Goal: Communication & Community: Ask a question

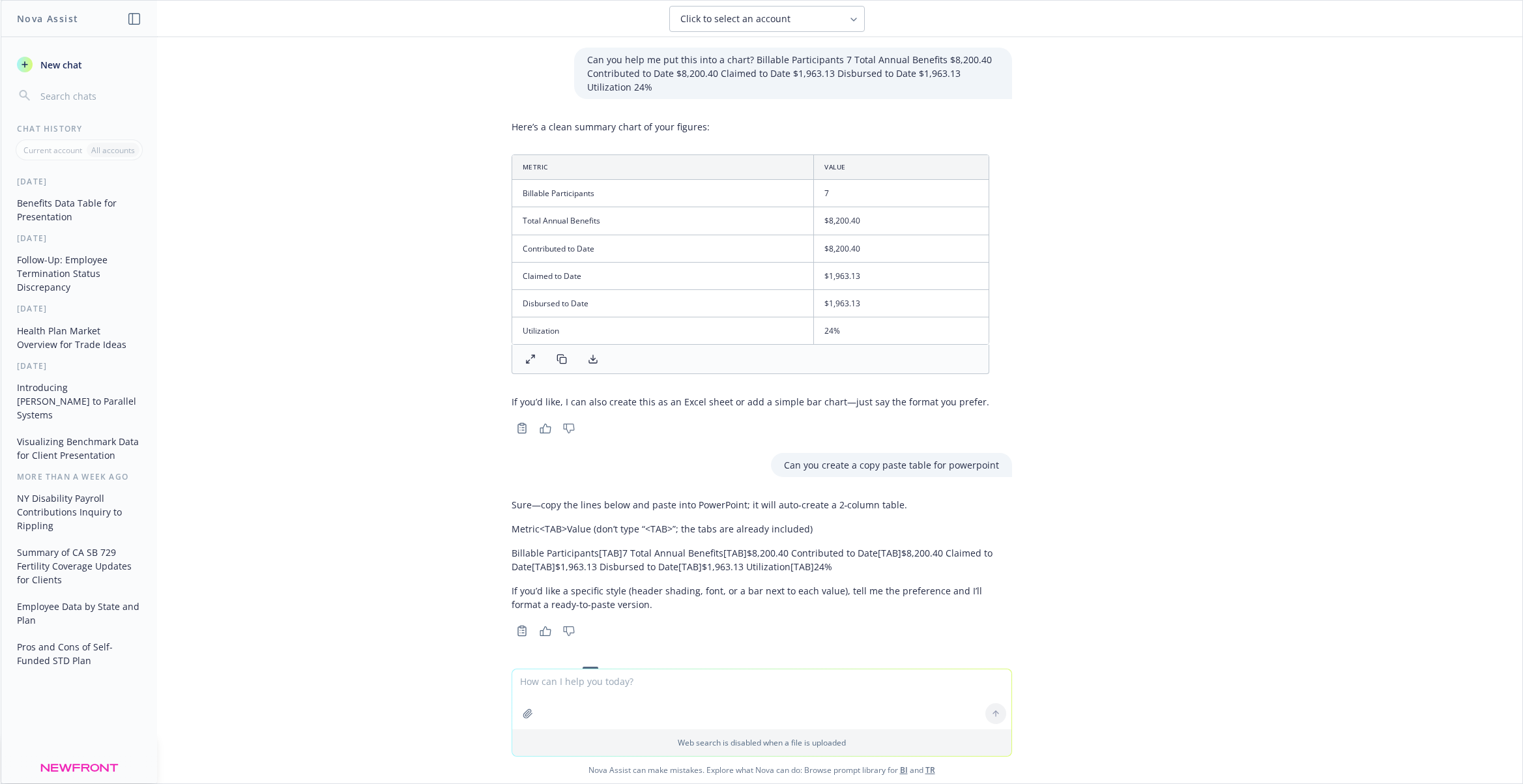
scroll to position [1730, 0]
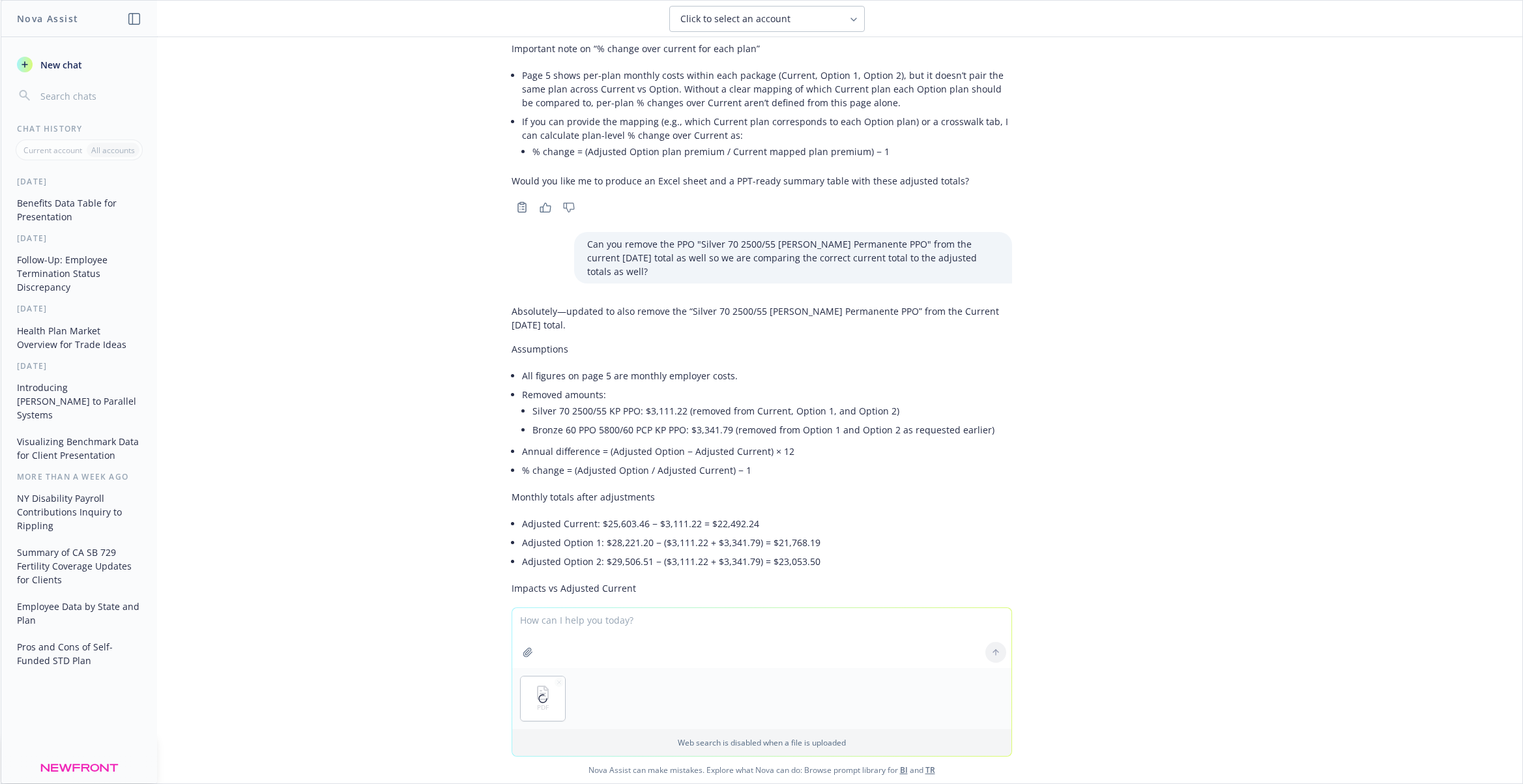
click at [597, 626] on textarea at bounding box center [762, 637] width 499 height 60
drag, startPoint x: 704, startPoint y: 623, endPoint x: 667, endPoint y: 623, distance: 37.0
click at [667, 623] on textarea "CAn you summarize this data set? I would like to know what % of cost are from RX" at bounding box center [762, 637] width 499 height 62
type textarea "CAn you summarize this data set?"
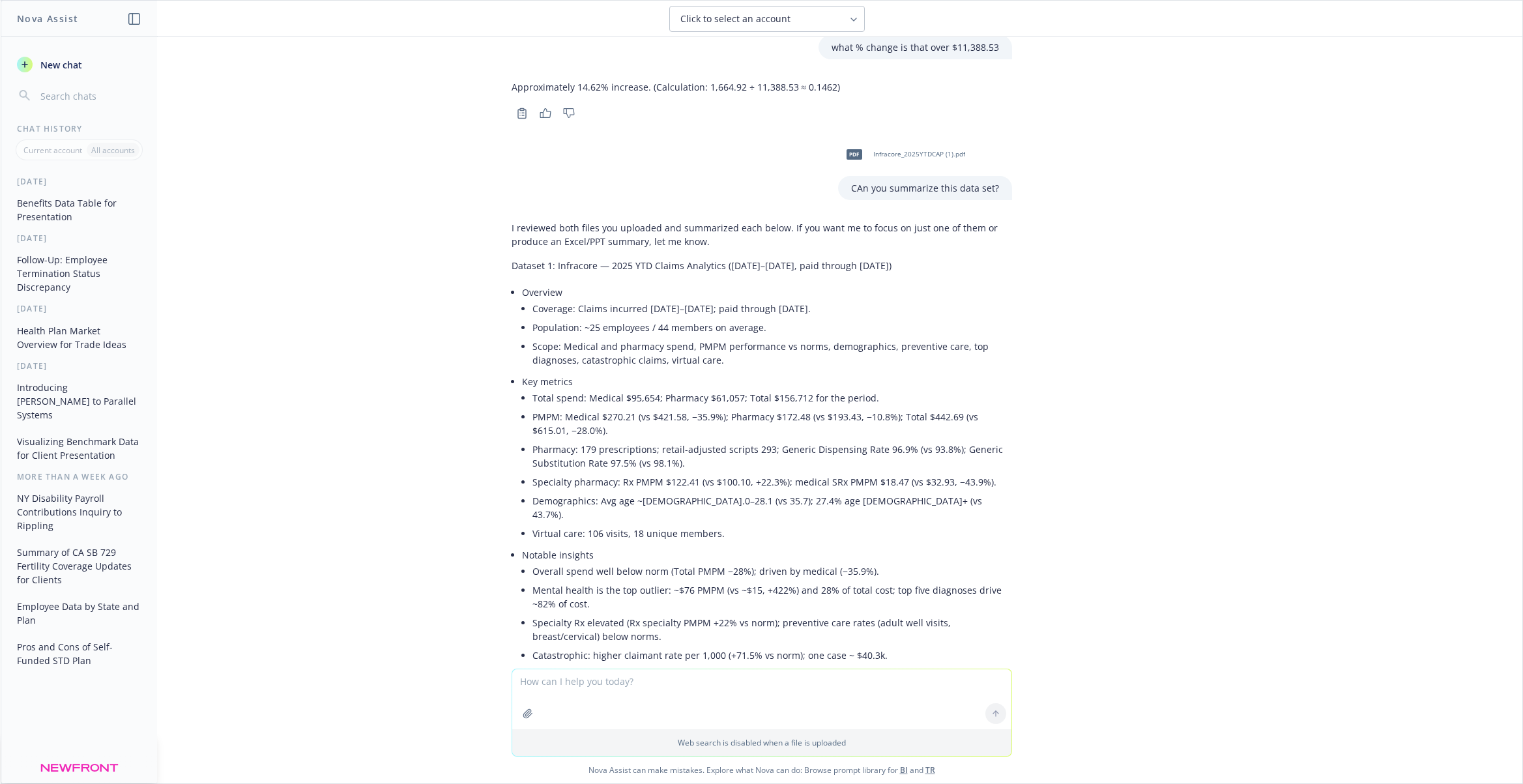
scroll to position [3059, 0]
click at [534, 297] on li "Coverage: Claims incurred [DATE]–[DATE]; paid through [DATE]." at bounding box center [772, 306] width 479 height 19
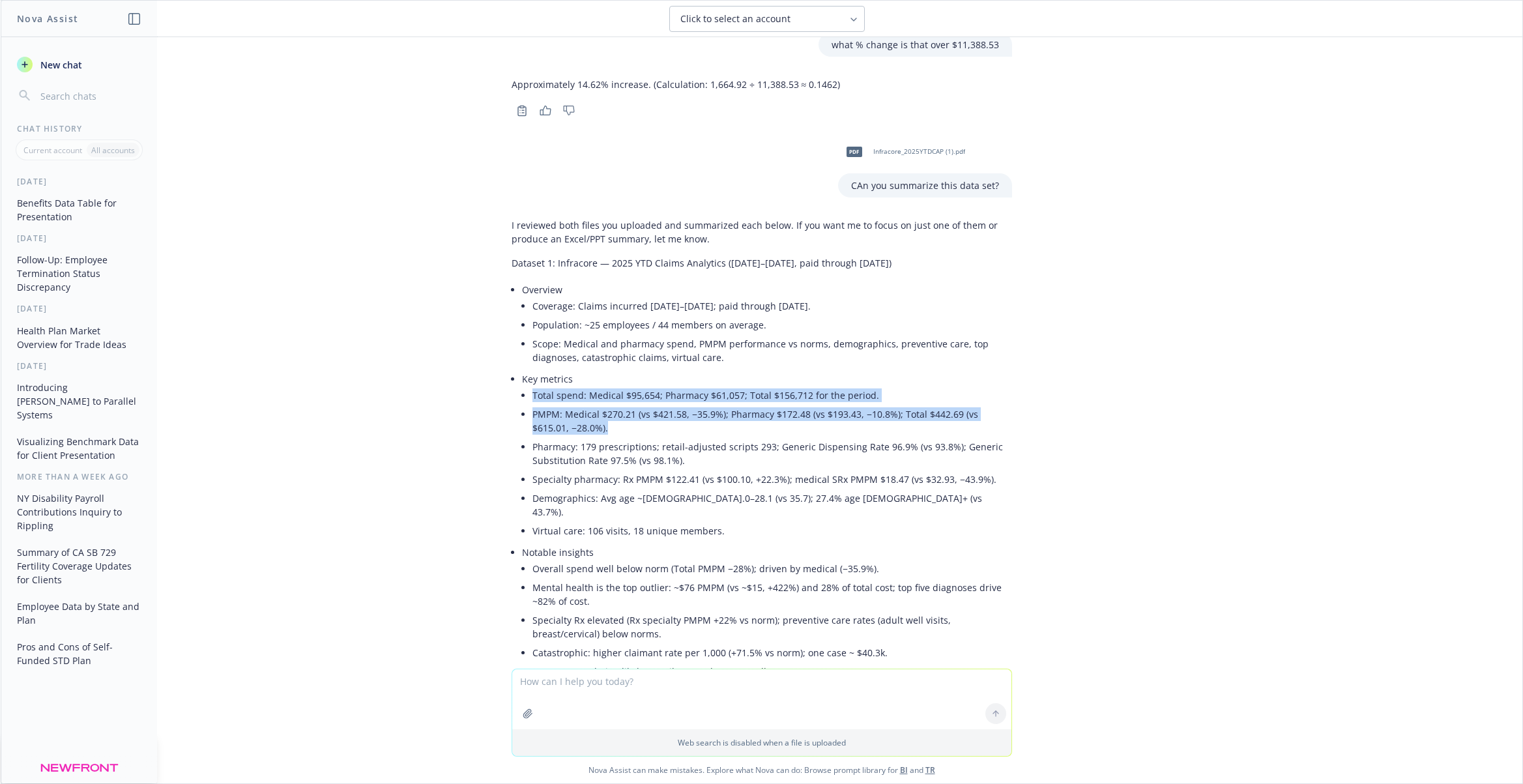
drag, startPoint x: 524, startPoint y: 370, endPoint x: 600, endPoint y: 396, distance: 80.3
click at [600, 396] on ul "Total spend: Medical $95,654; Pharmacy $61,057; Total $156,712 for the period. …" at bounding box center [772, 463] width 479 height 155
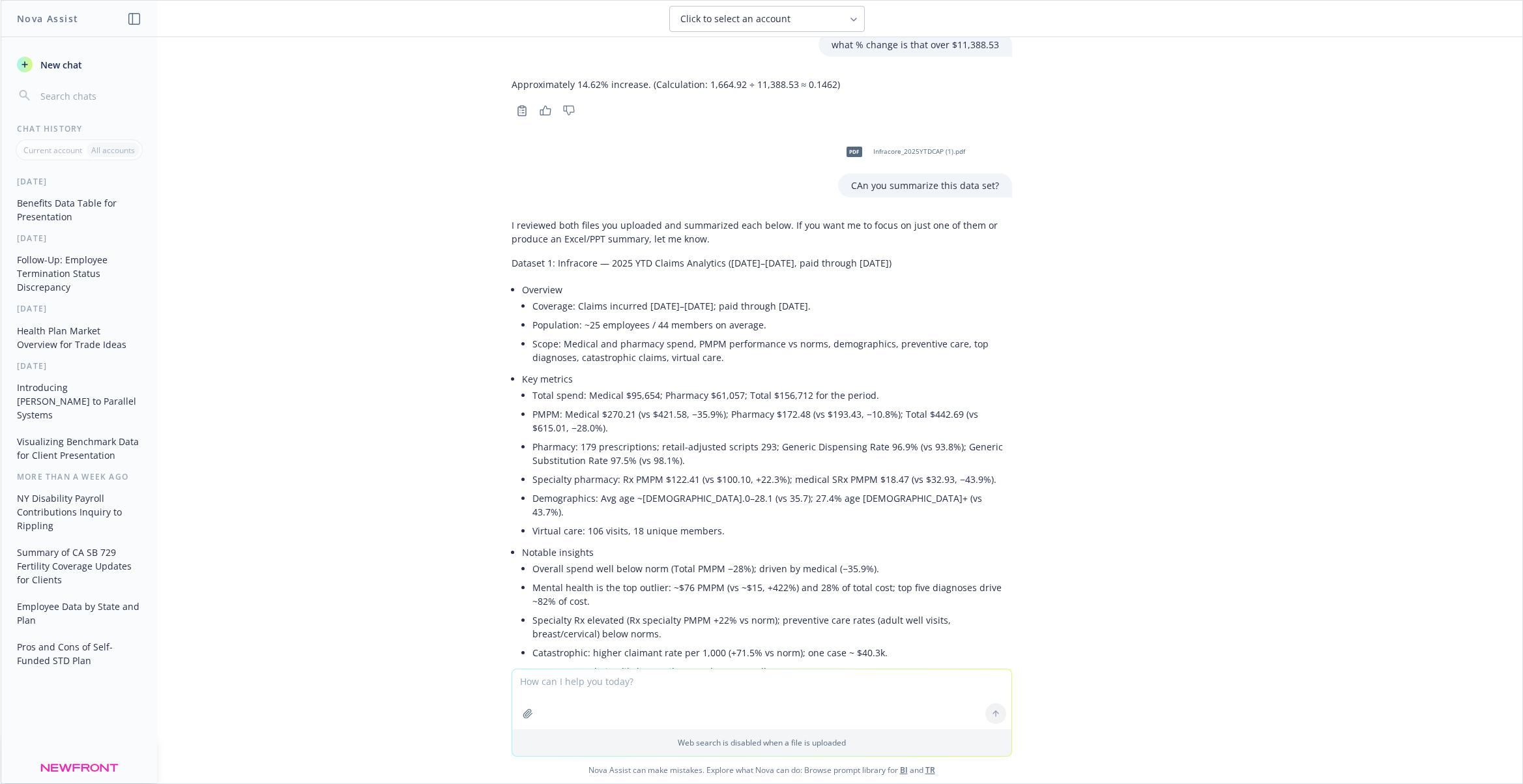
drag, startPoint x: 576, startPoint y: 432, endPoint x: 542, endPoint y: 466, distance: 48.1
click at [577, 438] on li "Pharmacy: 179 prescriptions; retail-adjusted scripts 293; Generic Dispensing Ra…" at bounding box center [772, 454] width 479 height 33
drag, startPoint x: 532, startPoint y: 454, endPoint x: 973, endPoint y: 456, distance: 441.0
click at [991, 470] on li "Specialty pharmacy: Rx PMPM $122.41 (vs $100.10, +22.3%); medical SRx PMPM $18.…" at bounding box center [772, 479] width 479 height 19
click at [854, 470] on li "Specialty pharmacy: Rx PMPM $122.41 (vs $100.10, +22.3%); medical SRx PMPM $18.…" at bounding box center [772, 479] width 479 height 19
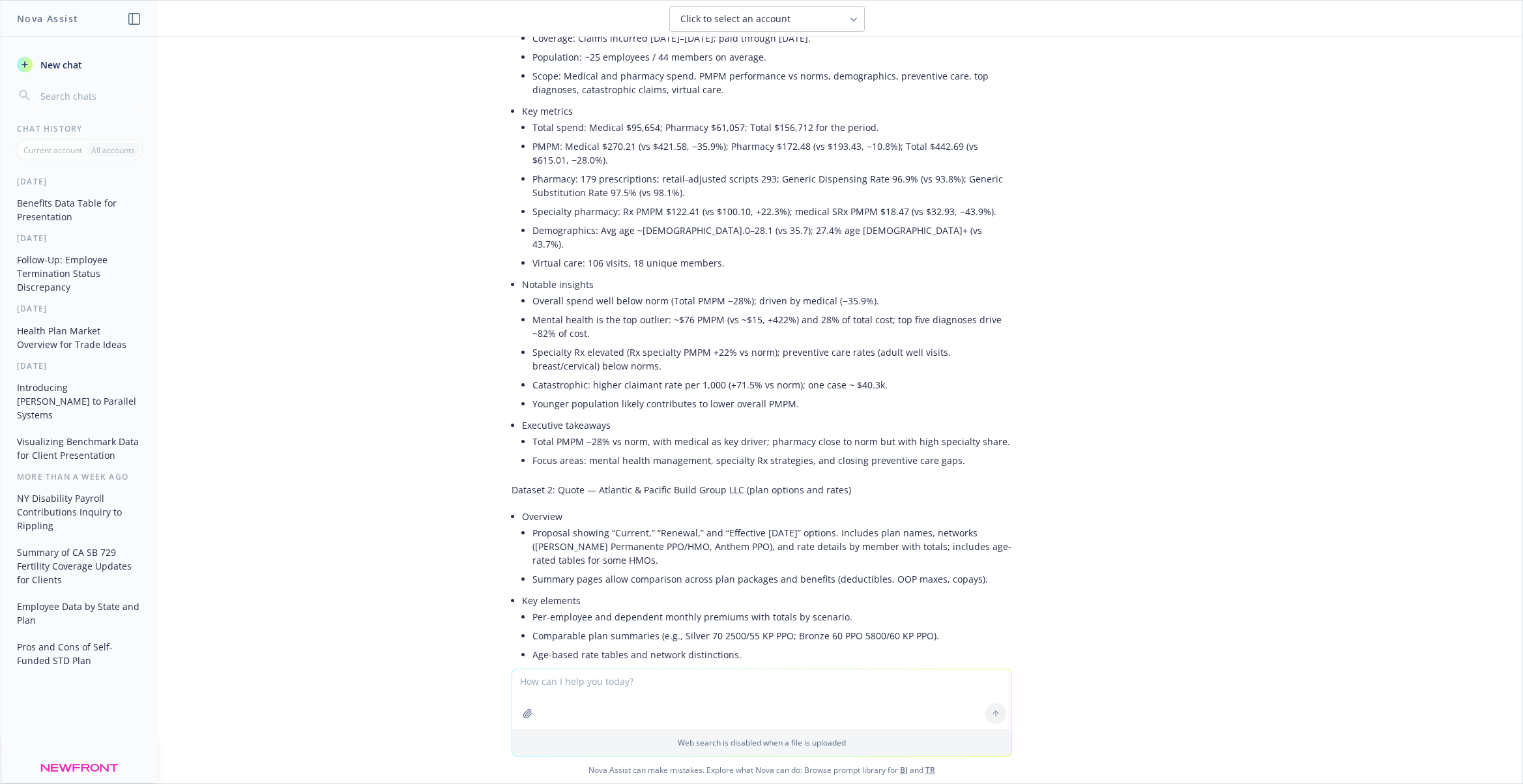
scroll to position [3233, 0]
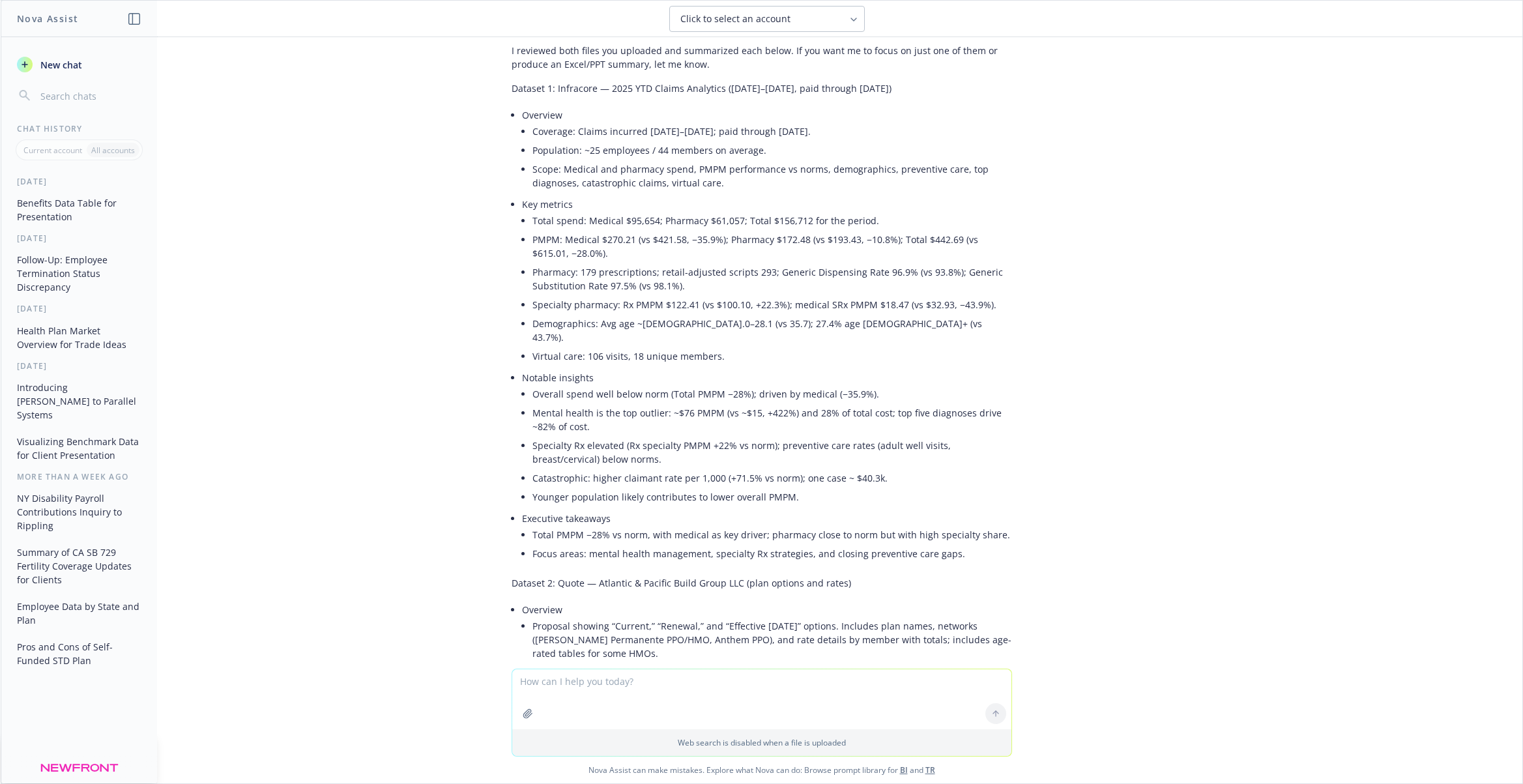
click at [551, 436] on li "Specialty Rx elevated (Rx specialty PMPM +22% vs norm); preventive care rates (…" at bounding box center [772, 452] width 479 height 33
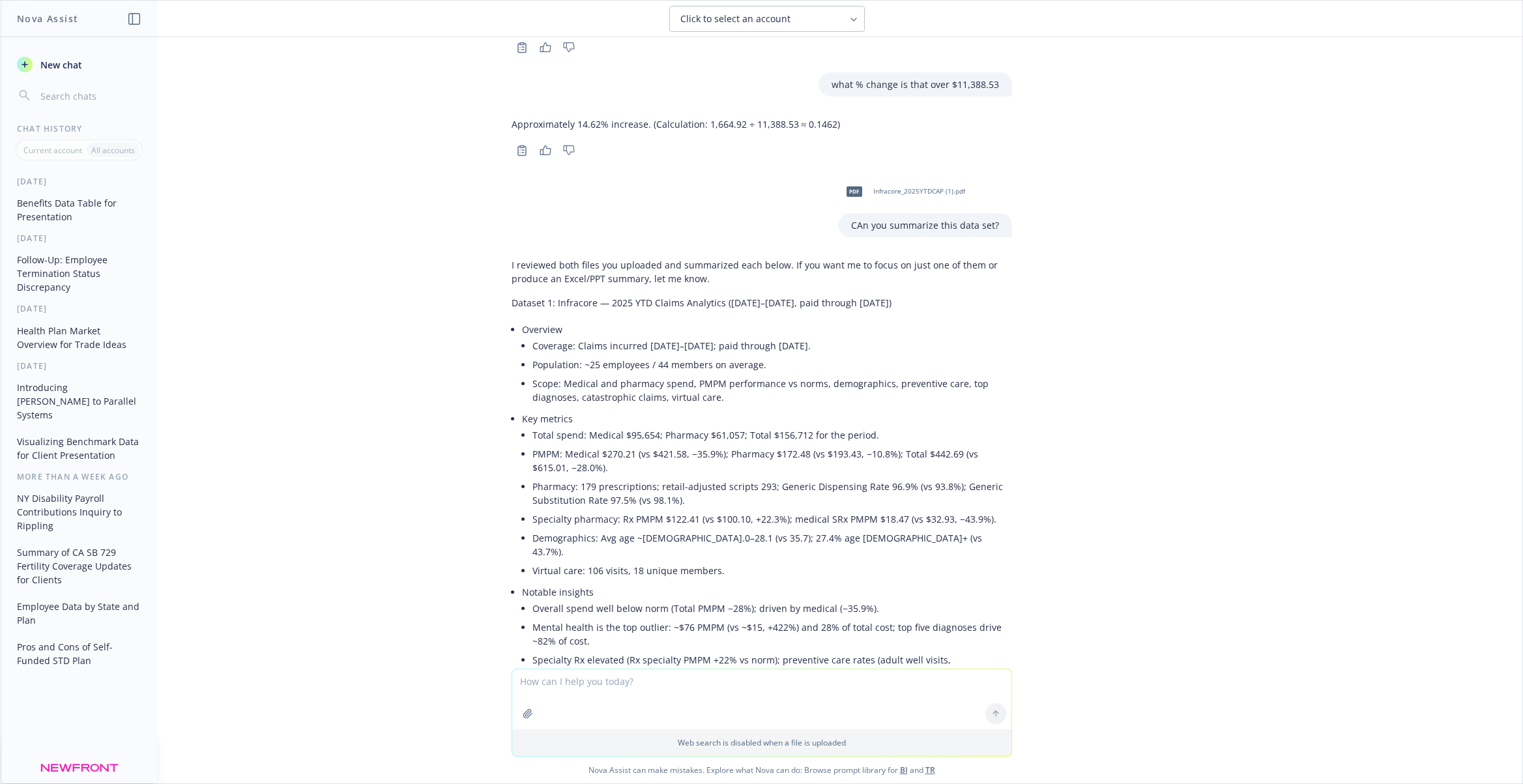
scroll to position [2730, 0]
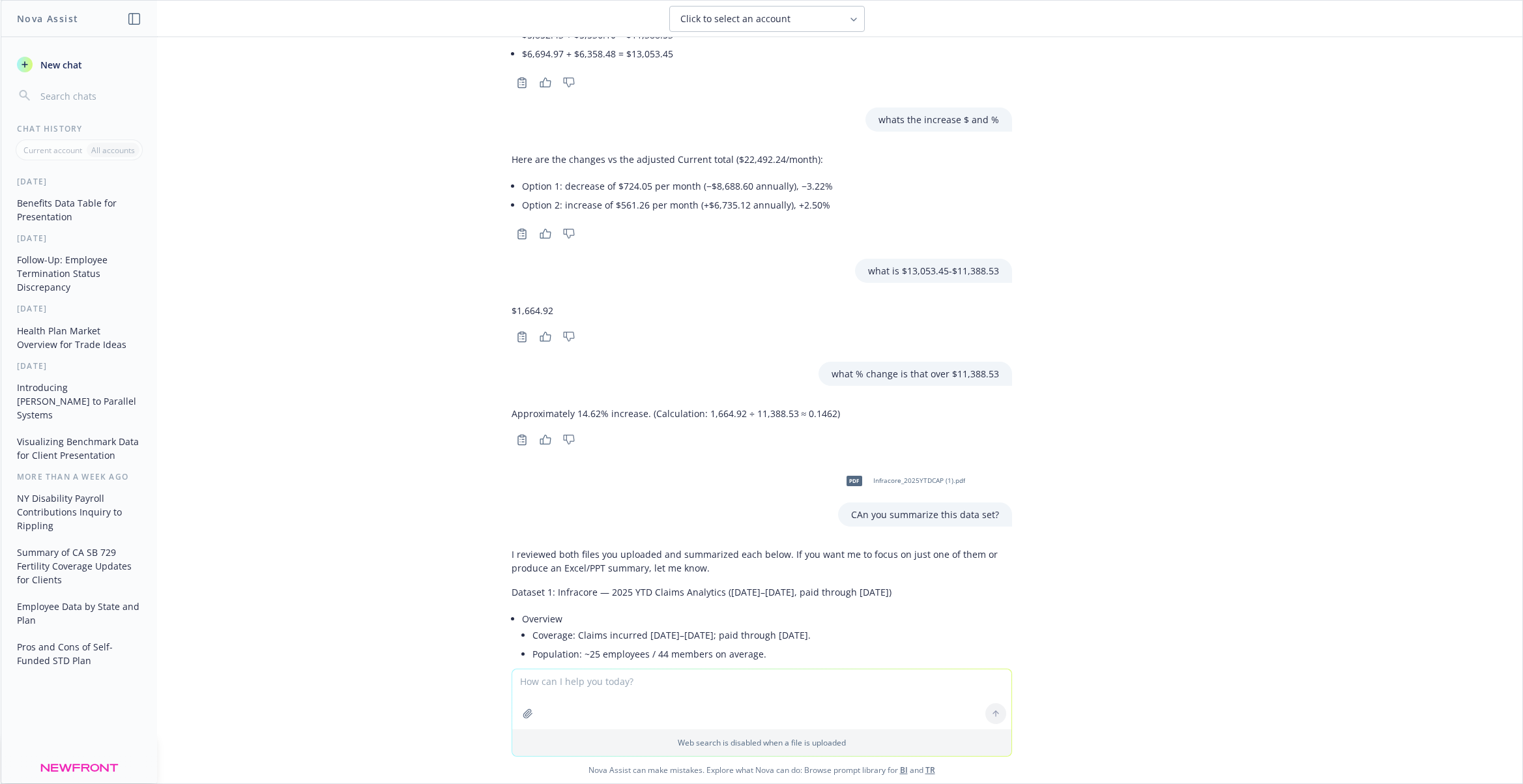
click at [684, 694] on textarea at bounding box center [762, 699] width 499 height 60
click at [957, 630] on textarea "Can you help me make a zoom background with the newfront logo that looks like i…" at bounding box center [762, 637] width 499 height 62
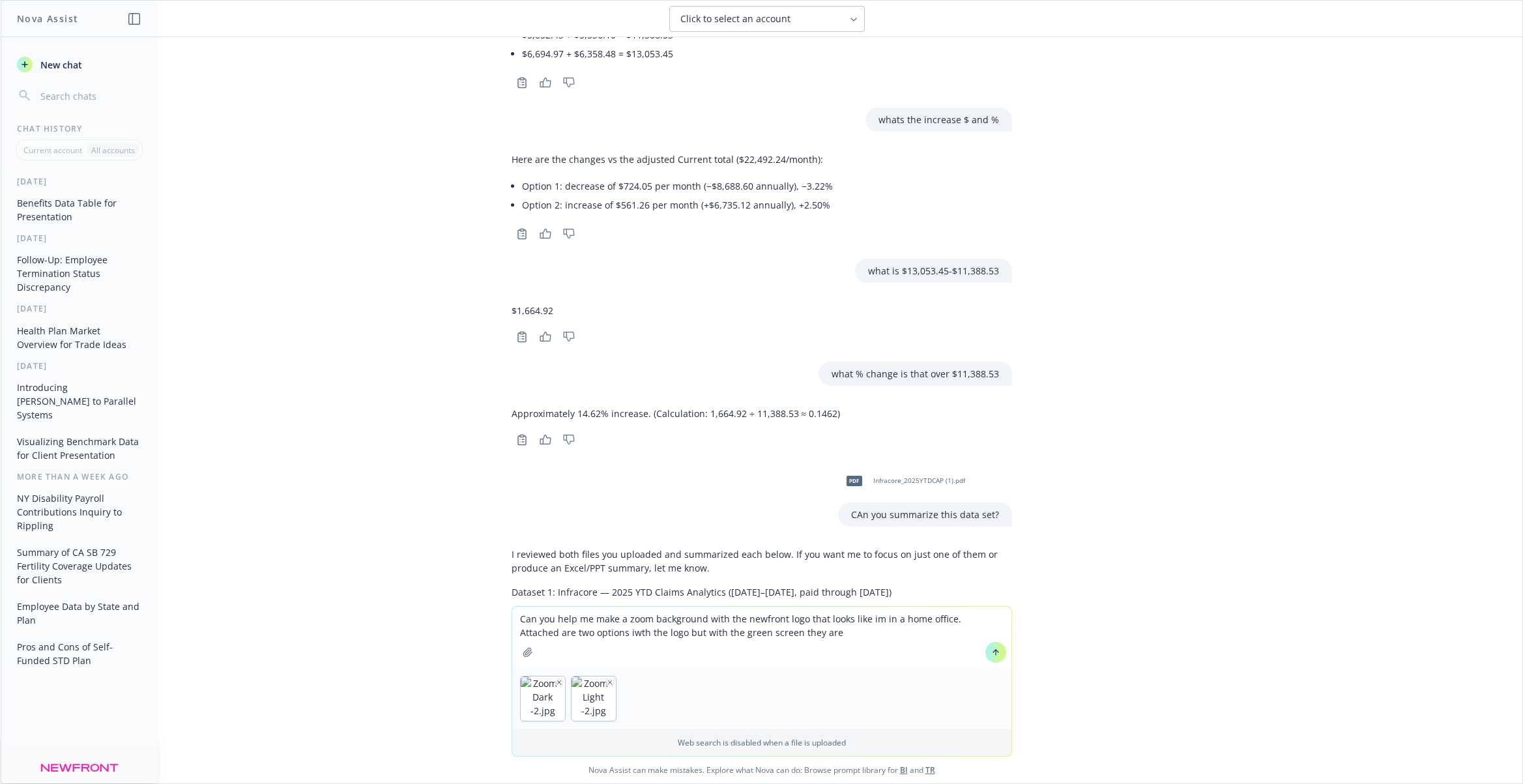
click at [842, 643] on textarea "Can you help me make a zoom background with the newfront logo that looks like i…" at bounding box center [762, 637] width 499 height 62
drag, startPoint x: 809, startPoint y: 636, endPoint x: 648, endPoint y: 636, distance: 161.0
click at [648, 636] on textarea "Can you help me make a zoom background with the newfront logo that looks like i…" at bounding box center [762, 637] width 499 height 62
type textarea "Can you help me make a zoom background with the newfront logo that looks like i…"
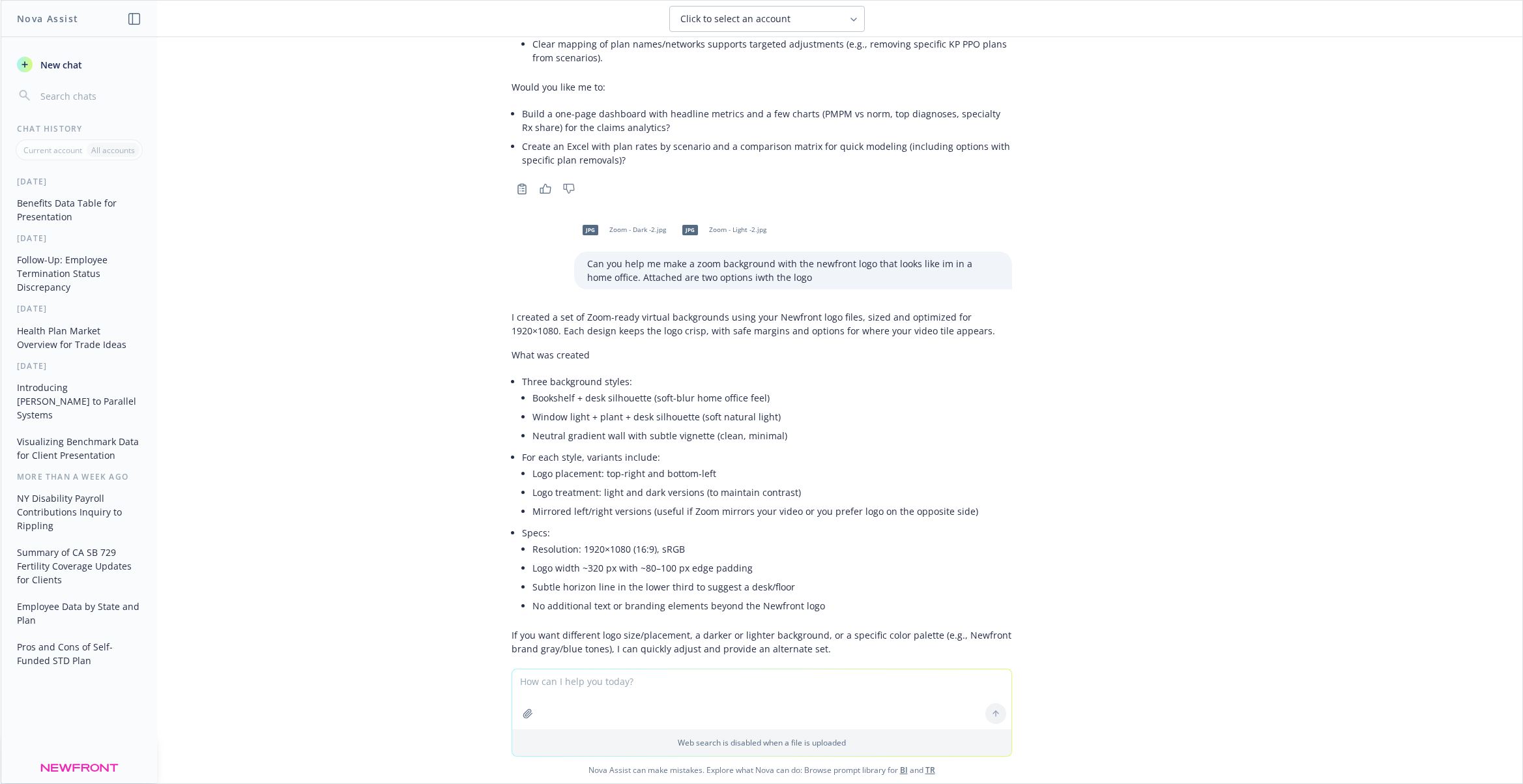
scroll to position [4000, 0]
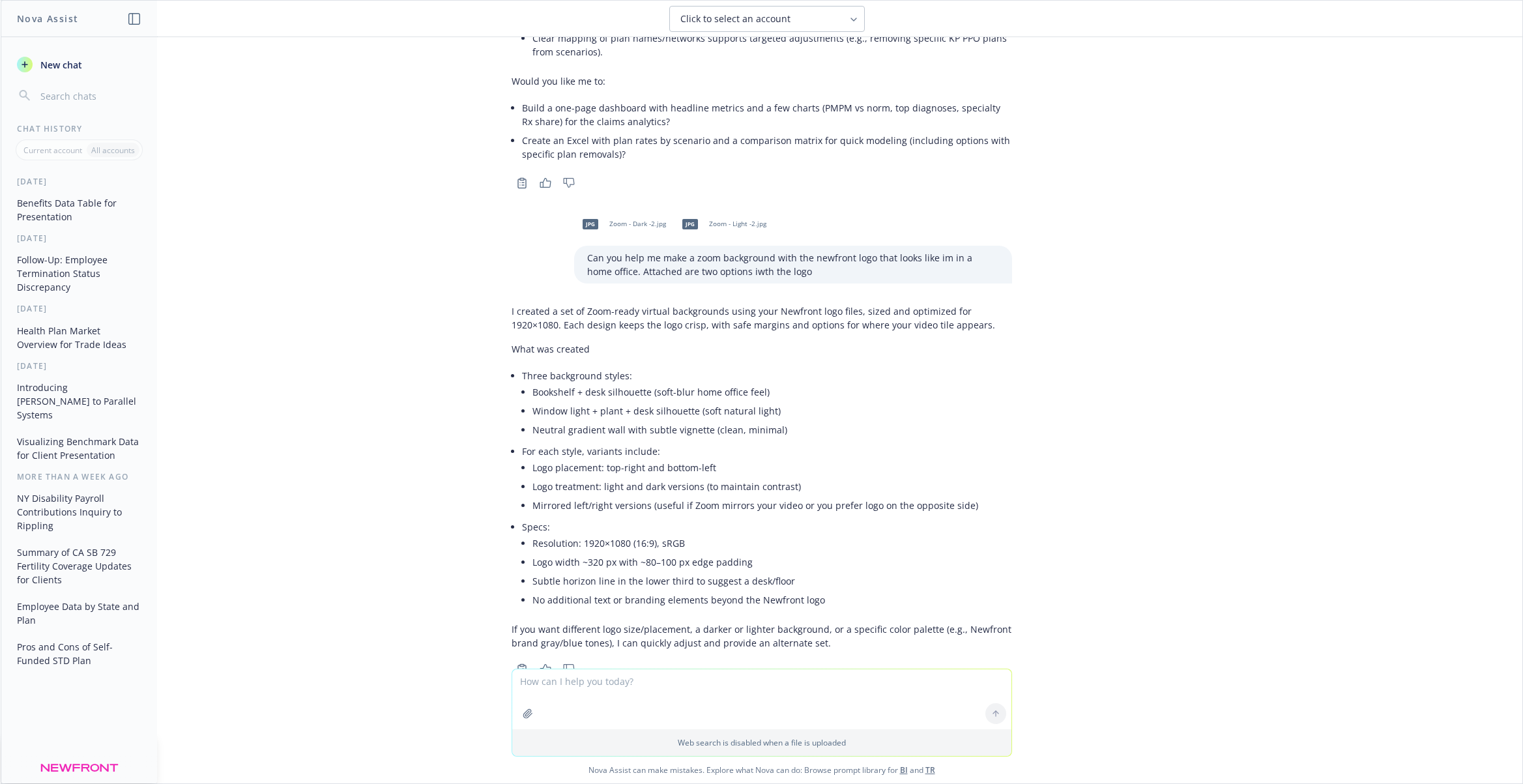
click at [622, 684] on textarea at bounding box center [762, 699] width 499 height 60
type textarea "T"
type textarea "Sounds good can you please provide JPG images"
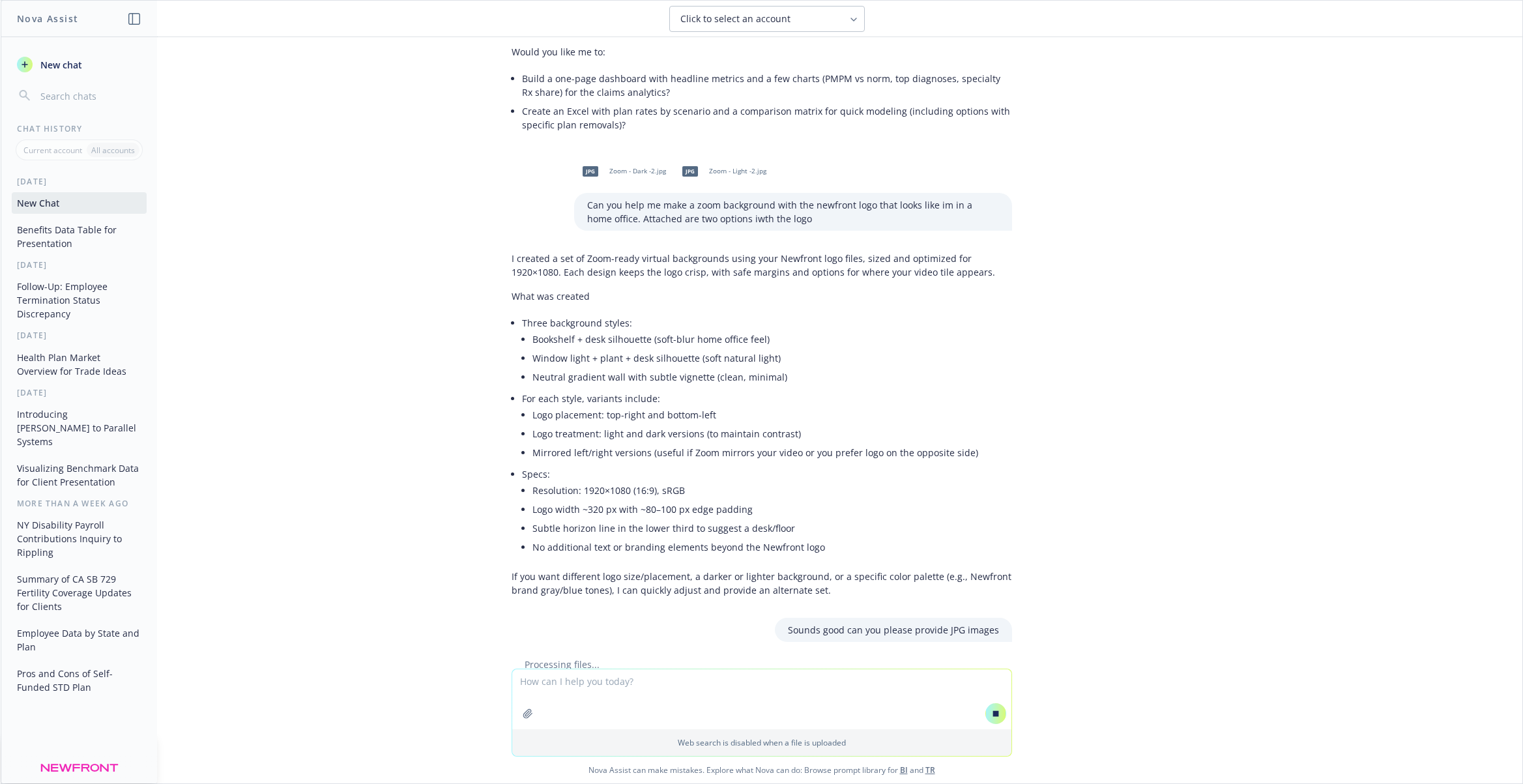
scroll to position [3831, 0]
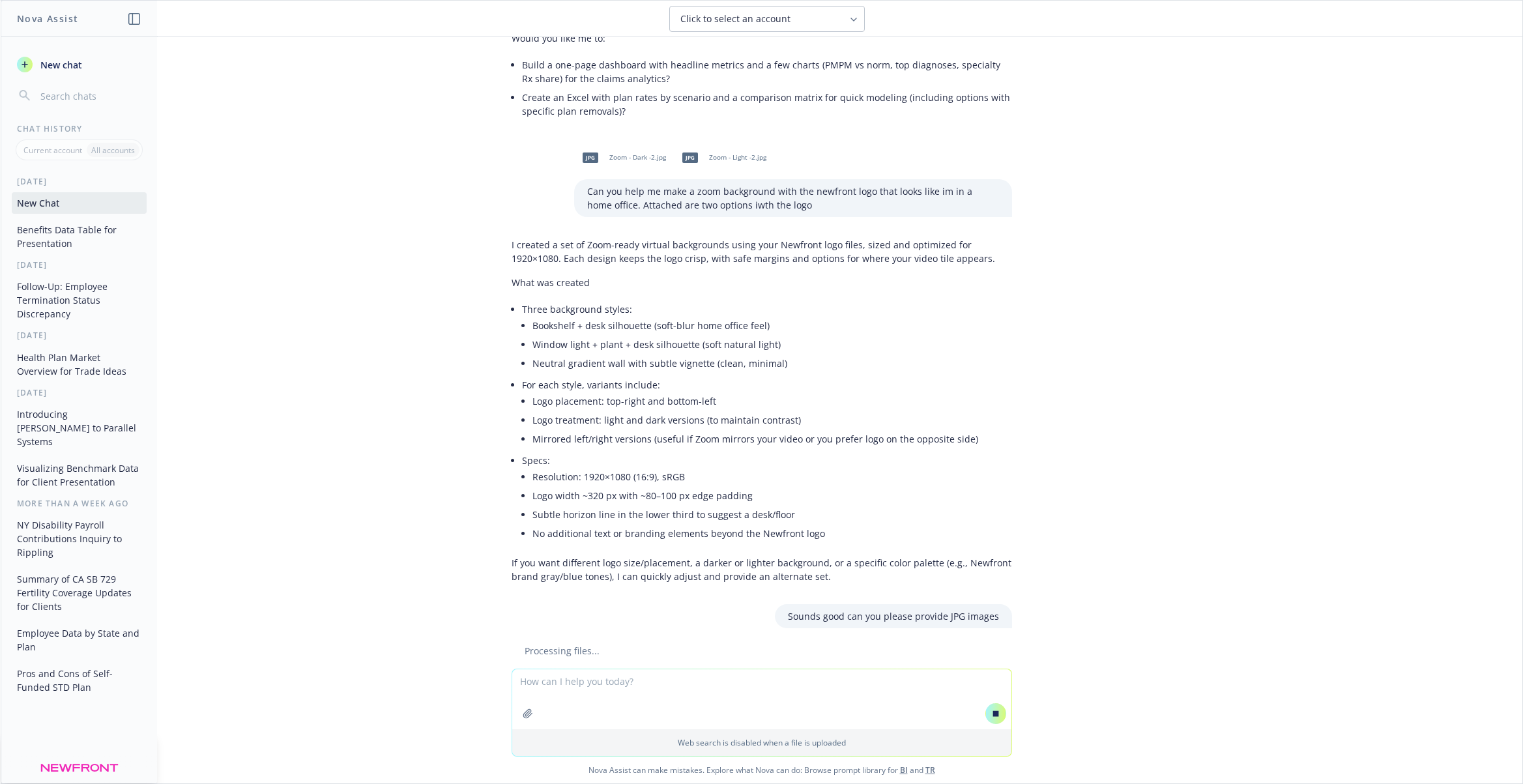
click at [564, 682] on textarea at bounding box center [762, 699] width 499 height 60
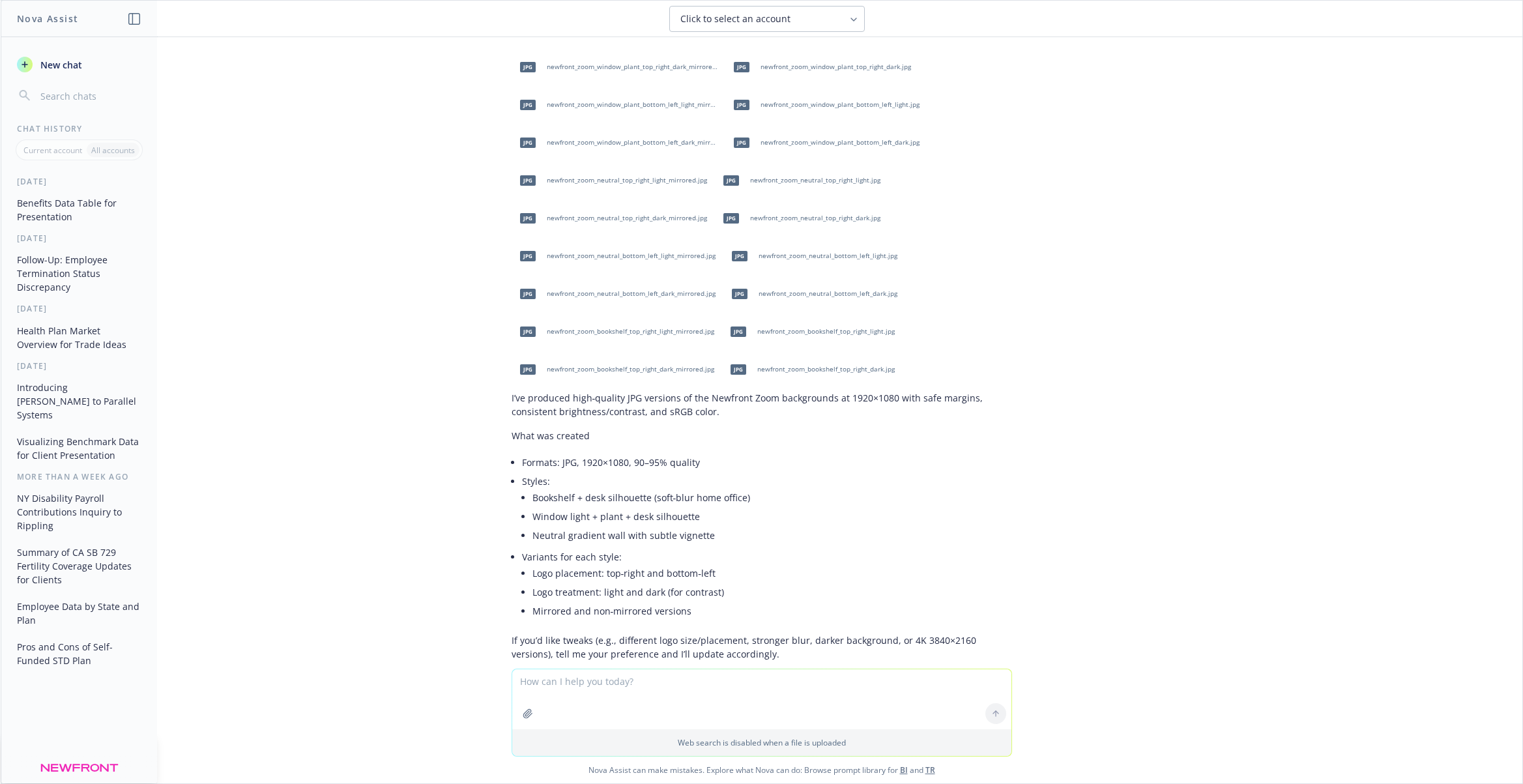
scroll to position [4748, 0]
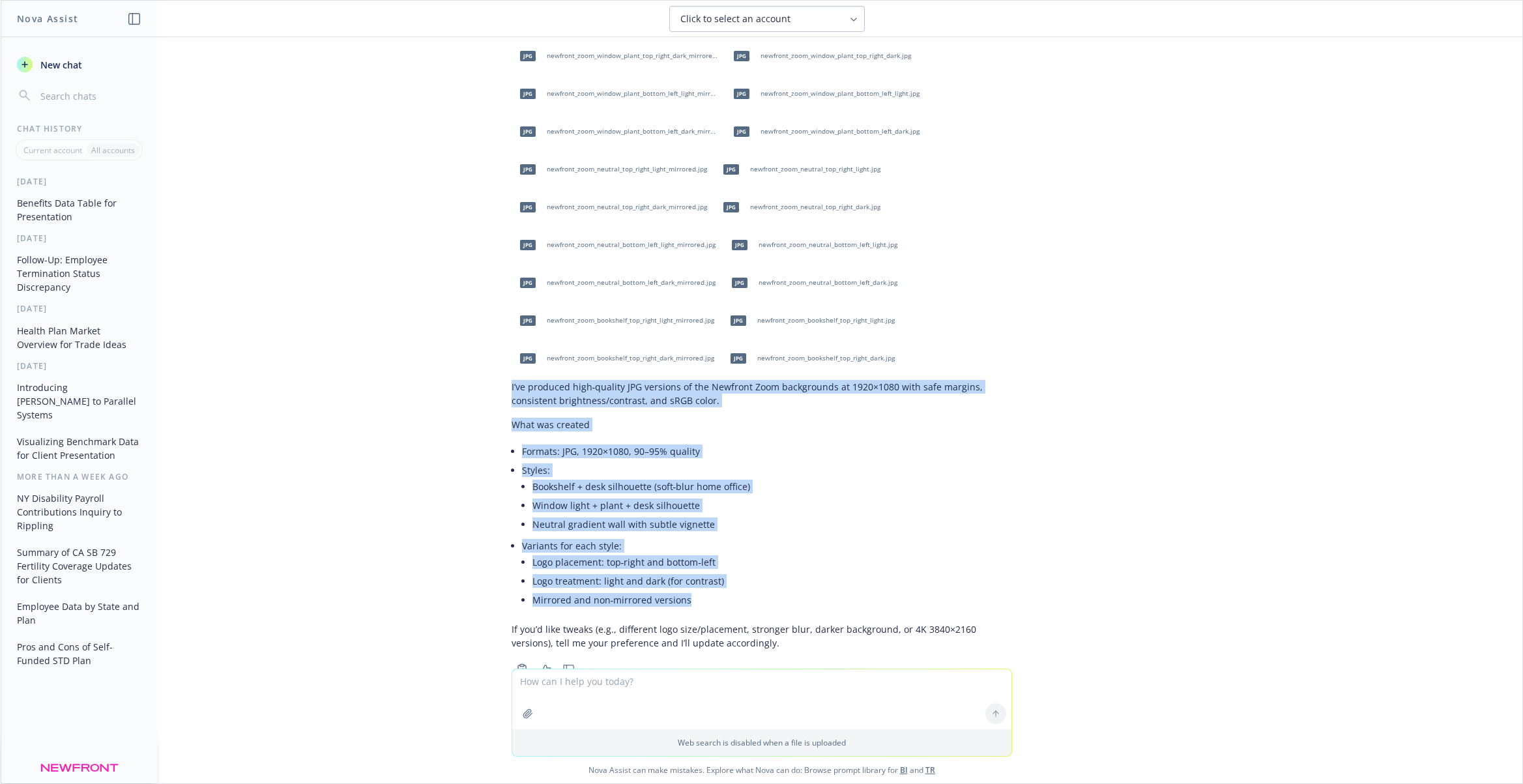
drag, startPoint x: 507, startPoint y: 349, endPoint x: 806, endPoint y: 558, distance: 364.8
click at [821, 557] on div "Generated Files: jpg newfront_zoom_window_plant_top_right_light_mirrored.jpg jp…" at bounding box center [762, 332] width 521 height 693
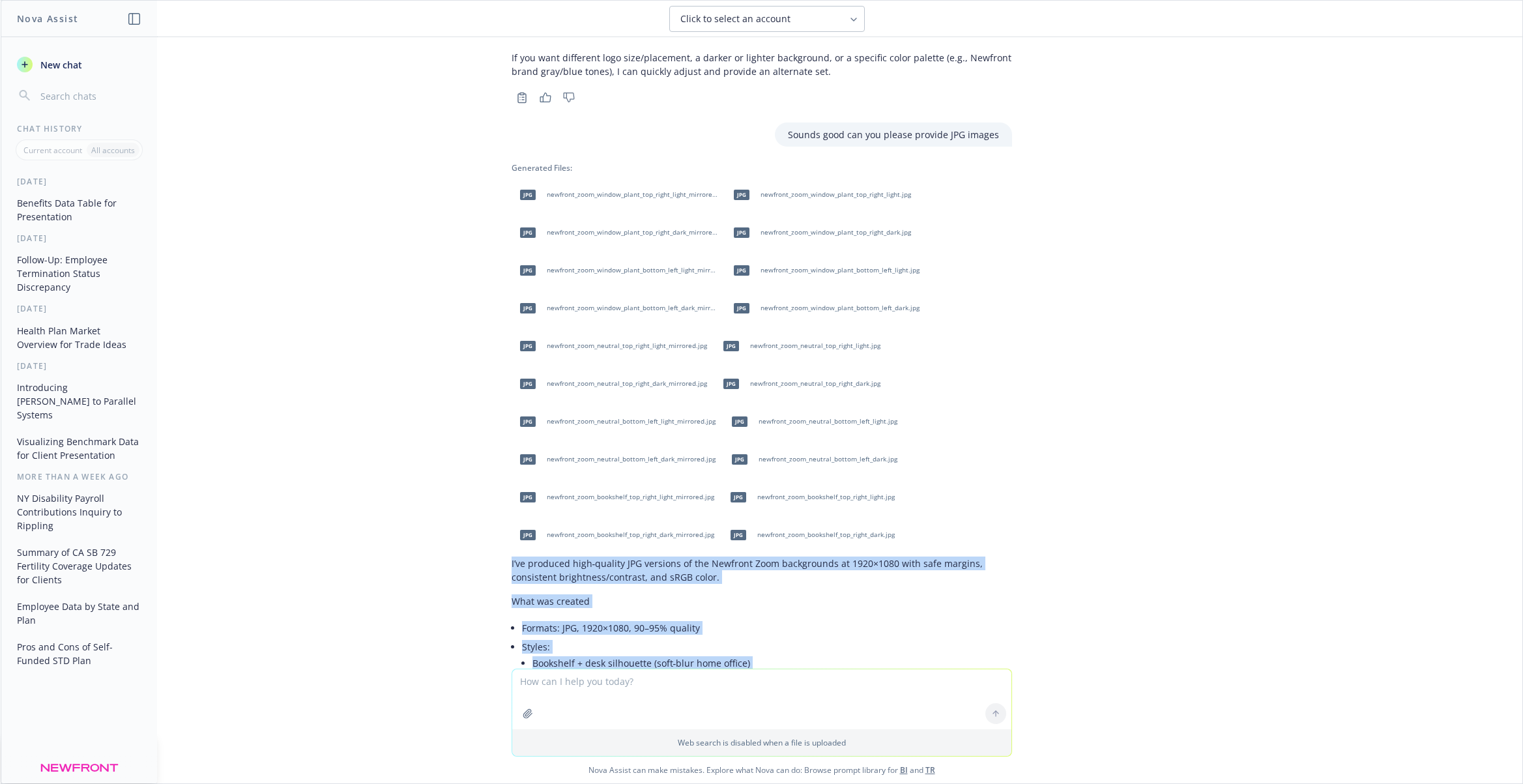
scroll to position [4574, 0]
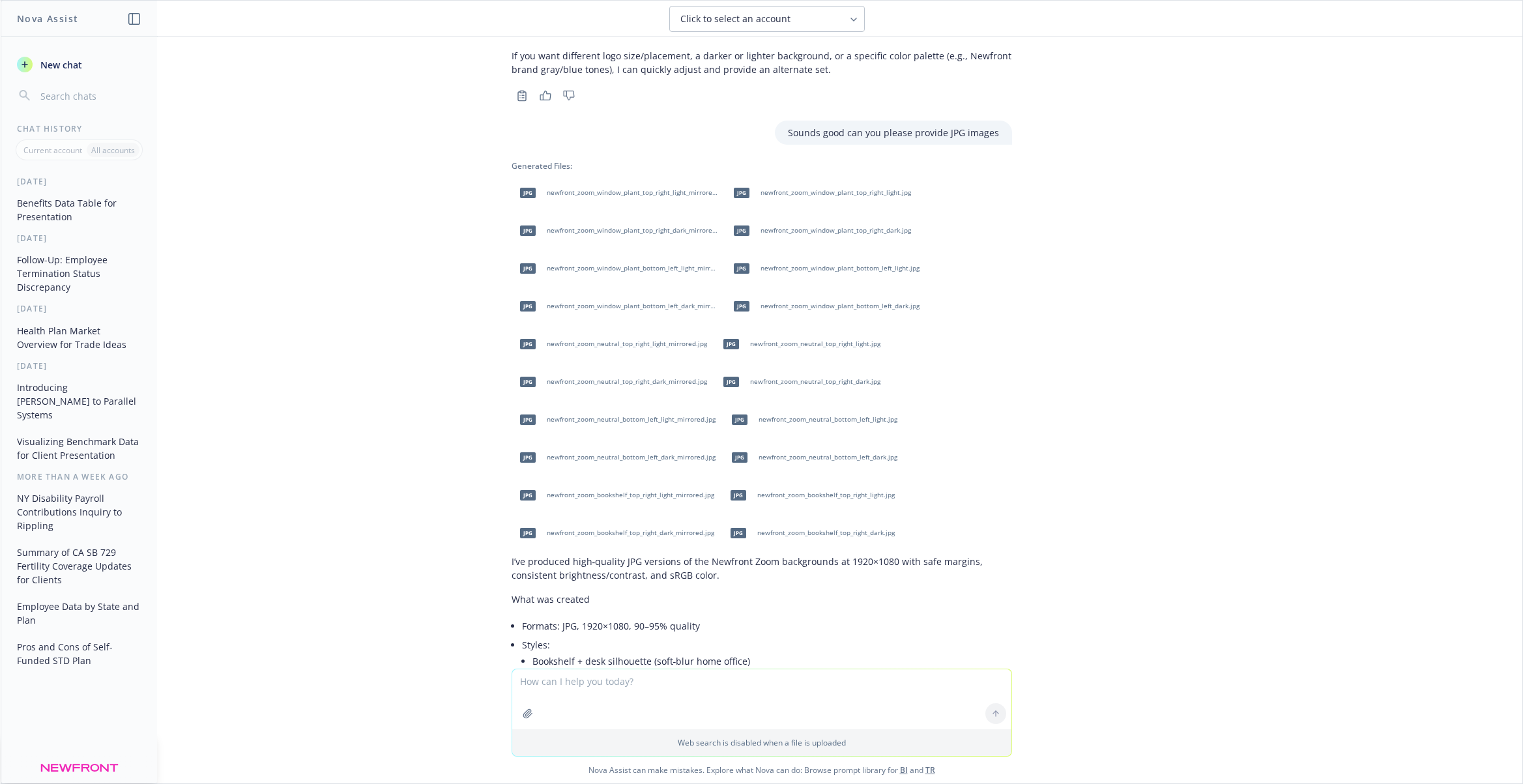
click at [587, 188] on span "newfront_zoom_window_plant_top_right_light_mirrored.jpg" at bounding box center [632, 193] width 171 height 9
click at [797, 491] on span "newfront_zoom_bookshelf_top_right_light.jpg" at bounding box center [826, 495] width 137 height 9
click at [600, 490] on span "newfront_zoom_bookshelf_top_right_light_mirrored.jpg" at bounding box center [630, 494] width 168 height 9
click at [636, 414] on span "newfront_zoom_neutral_bottom_left_light_mirrored.jpg" at bounding box center [631, 418] width 168 height 9
